Goal: Information Seeking & Learning: Learn about a topic

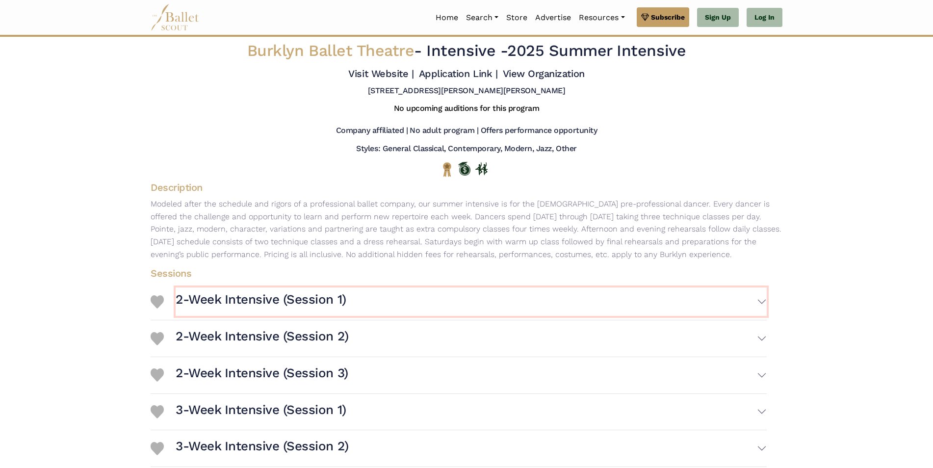
click at [761, 302] on button "2-Week Intensive (Session 1)" at bounding box center [471, 302] width 591 height 28
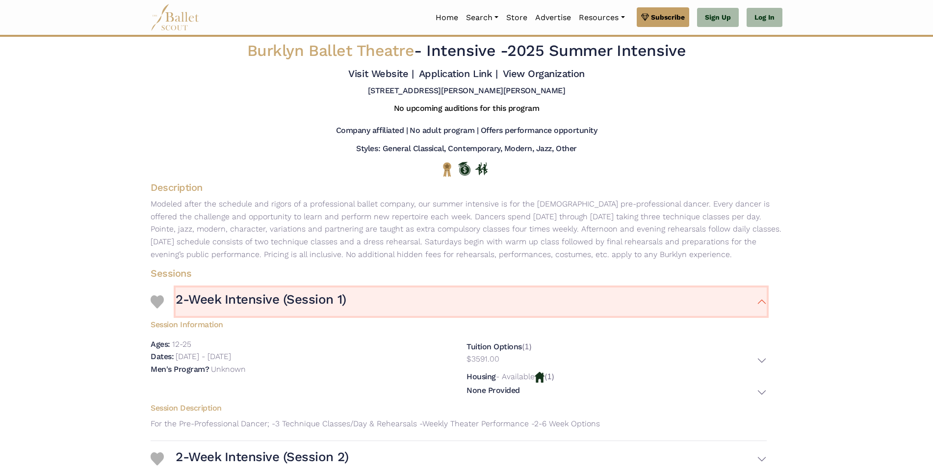
click at [761, 302] on button "2-Week Intensive (Session 1)" at bounding box center [471, 302] width 591 height 28
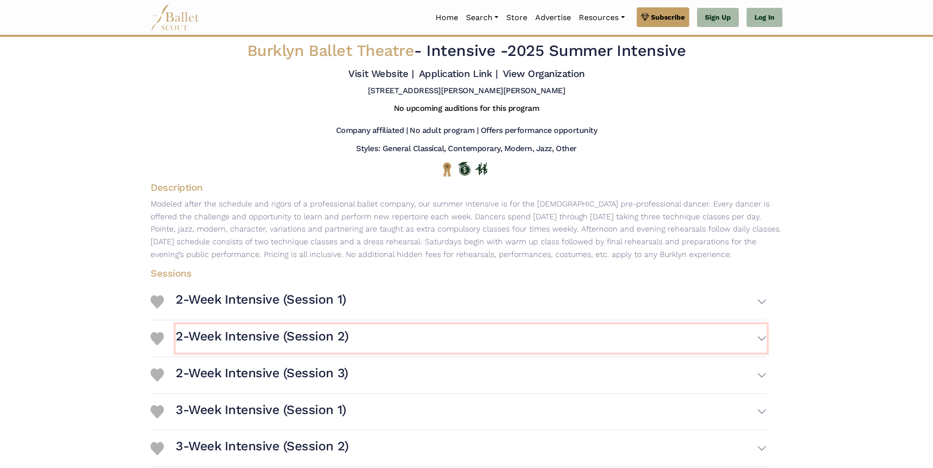
click at [764, 340] on button "2-Week Intensive (Session 2)" at bounding box center [471, 338] width 591 height 28
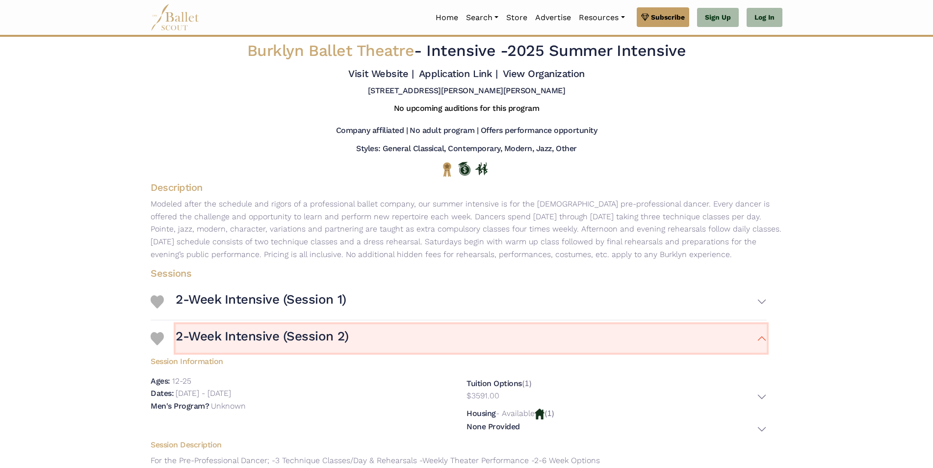
click at [764, 340] on button "2-Week Intensive (Session 2)" at bounding box center [471, 338] width 591 height 28
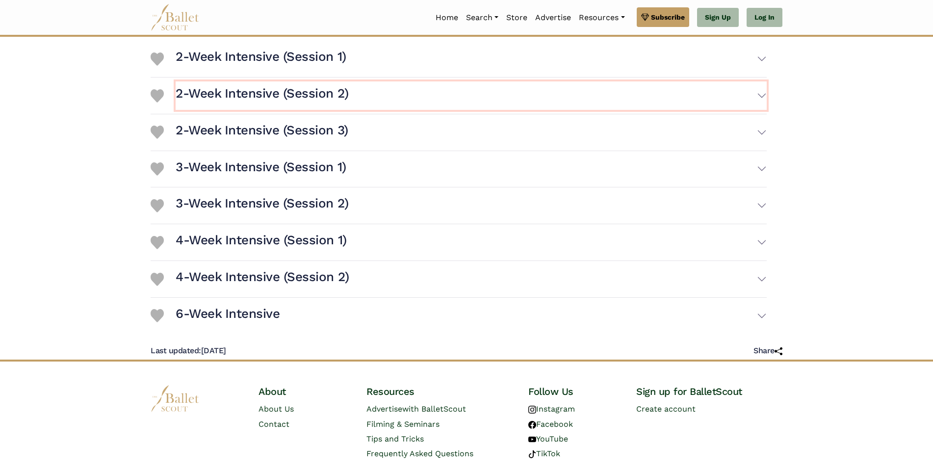
scroll to position [227, 0]
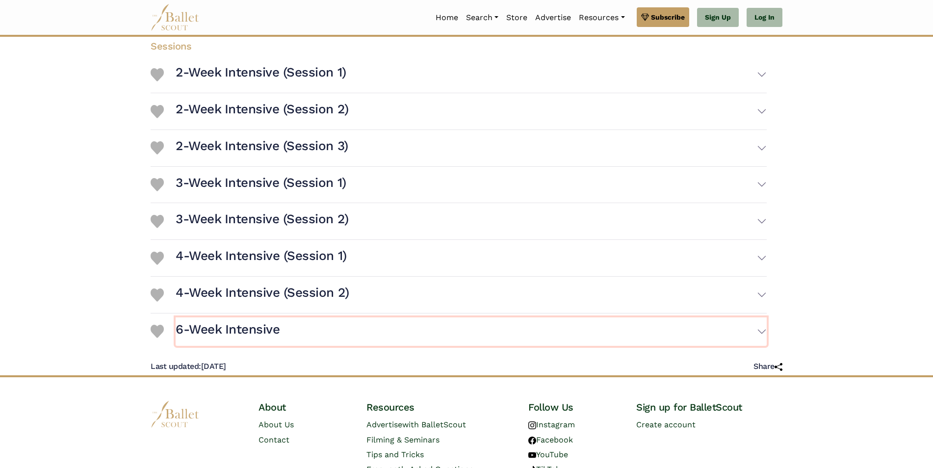
click at [763, 330] on button "6-Week Intensive" at bounding box center [471, 332] width 591 height 28
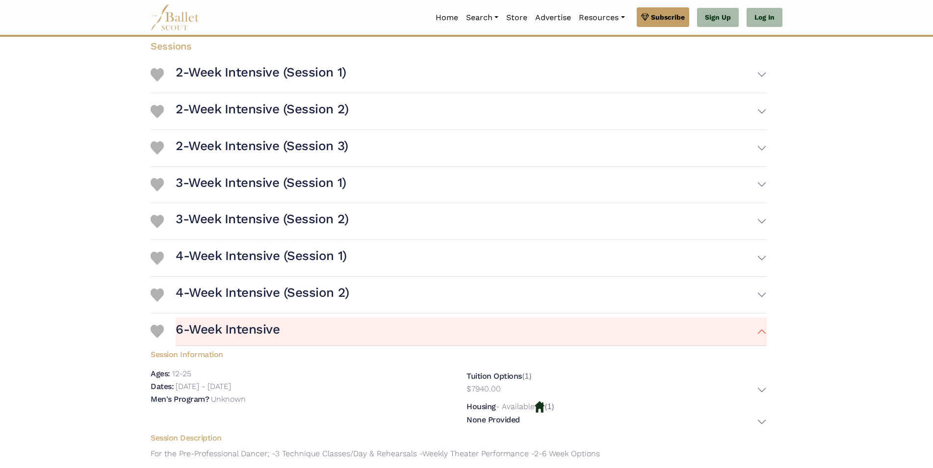
click at [543, 408] on img at bounding box center [540, 406] width 10 height 11
click at [554, 405] on div "Housing - Available (1) None Provided Location: [GEOGRAPHIC_DATA], [US_STATE] D…" at bounding box center [617, 414] width 300 height 29
click at [545, 408] on img at bounding box center [540, 406] width 10 height 11
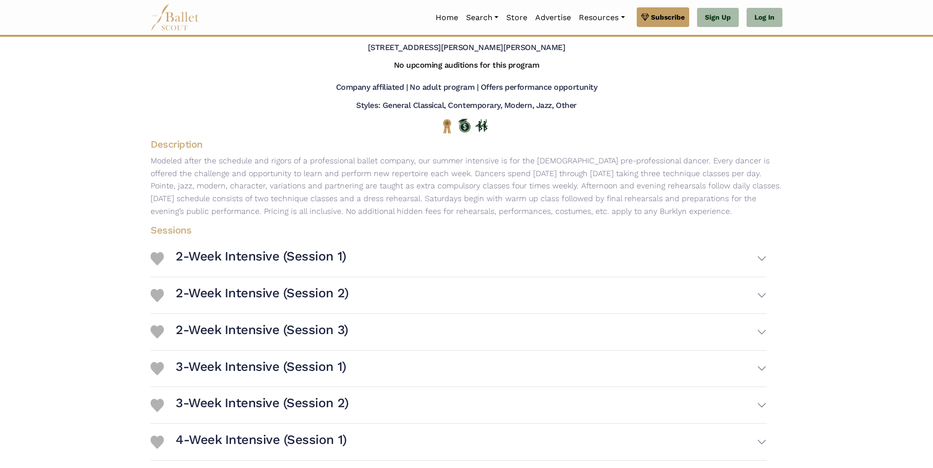
scroll to position [0, 0]
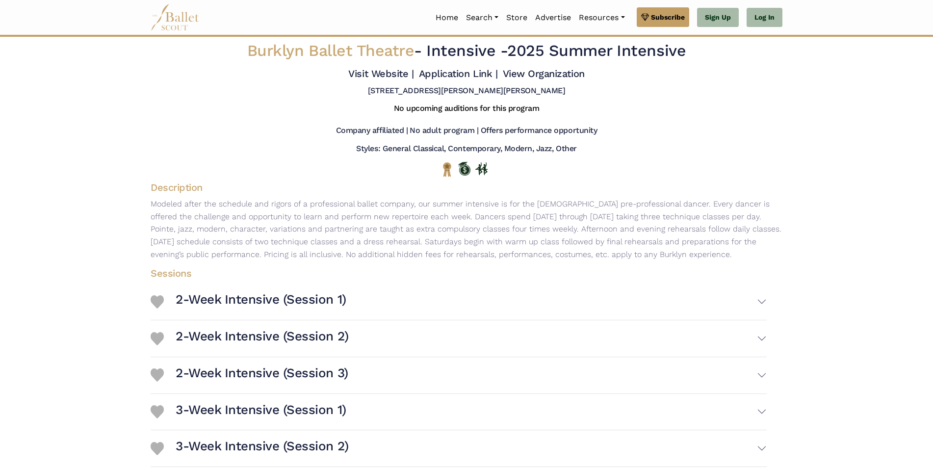
click at [479, 148] on h5 "Styles: General Classical, Contemporary, Modern, Jazz, Other" at bounding box center [466, 149] width 220 height 10
drag, startPoint x: 478, startPoint y: 148, endPoint x: 429, endPoint y: 145, distance: 49.6
click at [477, 147] on h5 "Styles: General Classical, Contemporary, Modern, Jazz, Other" at bounding box center [466, 149] width 220 height 10
drag, startPoint x: 426, startPoint y: 144, endPoint x: 414, endPoint y: 148, distance: 13.0
click at [414, 148] on h5 "Styles: General Classical, Contemporary, Modern, Jazz, Other" at bounding box center [466, 149] width 220 height 10
